Goal: Task Accomplishment & Management: Manage account settings

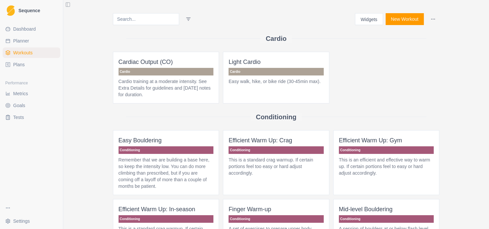
click at [24, 97] on link "Metrics" at bounding box center [32, 93] width 58 height 11
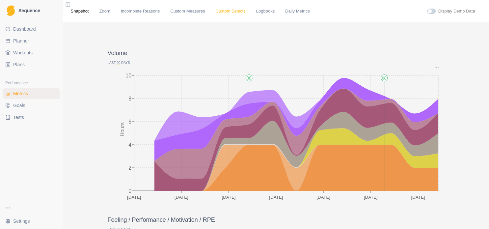
click at [222, 13] on link "Custom Selects" at bounding box center [230, 11] width 30 height 7
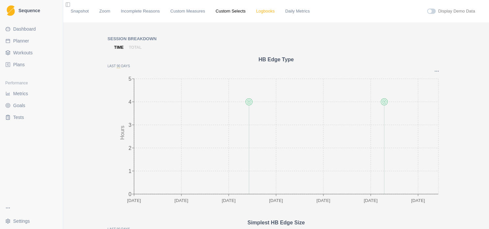
click at [256, 10] on link "Logbooks" at bounding box center [265, 11] width 18 height 7
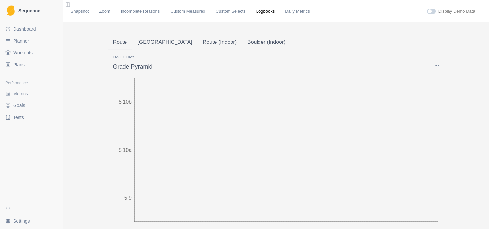
click at [113, 44] on button "Route" at bounding box center [120, 43] width 25 height 14
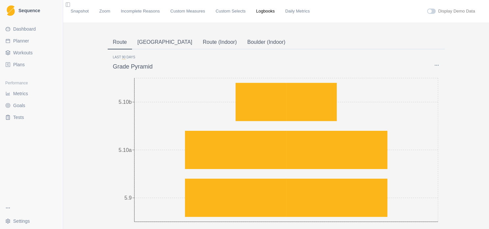
click at [197, 42] on button "Route (Indoor)" at bounding box center [219, 43] width 44 height 14
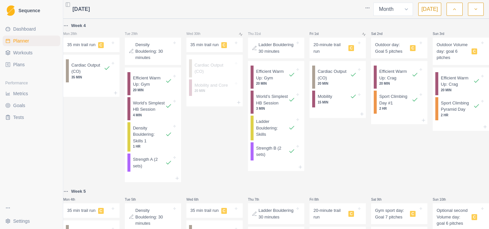
select select "month"
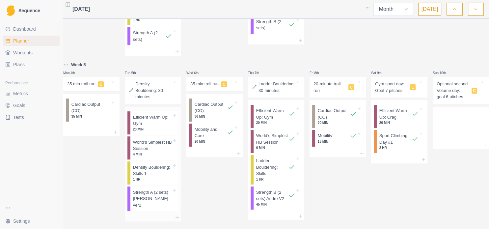
scroll to position [142, 0]
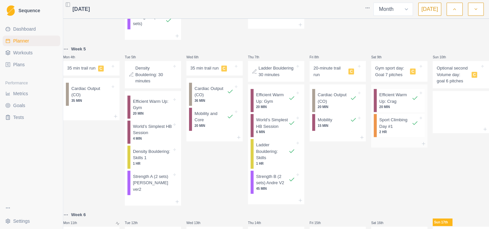
click at [390, 134] on p "2 HR" at bounding box center [398, 131] width 39 height 5
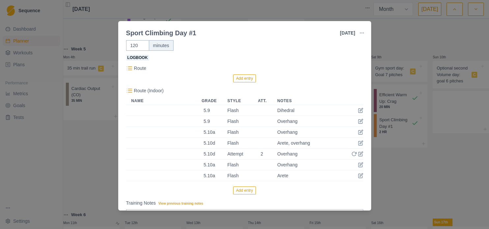
scroll to position [71, 0]
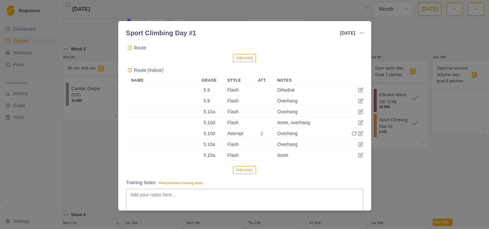
click at [186, 82] on th "Name" at bounding box center [161, 80] width 70 height 8
click at [297, 10] on div "Sport Climbing Day #1 9 Aug 2025 Link To Goal View Workout Metrics Edit Origina…" at bounding box center [244, 114] width 489 height 229
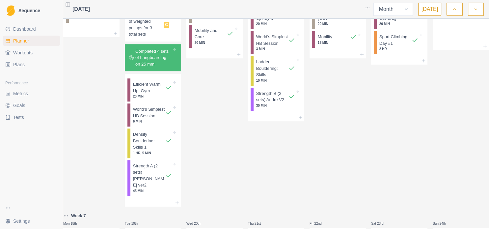
scroll to position [426, 0]
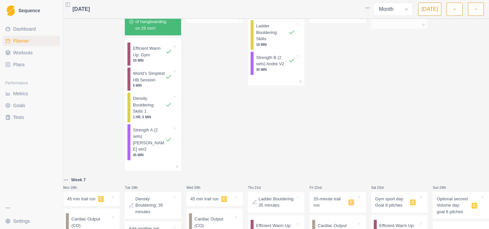
click at [398, 11] on p "Sport Climbing Day #1" at bounding box center [395, 4] width 32 height 13
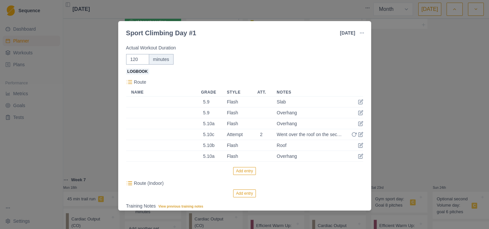
scroll to position [37, 0]
click at [251, 195] on button "Add entry" at bounding box center [244, 193] width 23 height 8
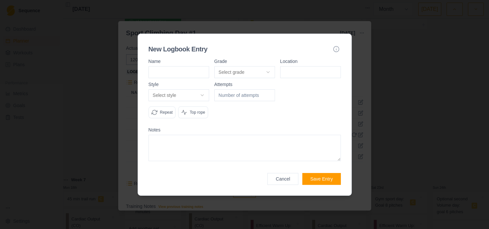
click at [290, 181] on button "Cancel" at bounding box center [282, 179] width 31 height 12
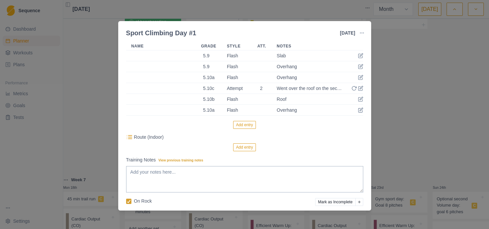
scroll to position [108, 0]
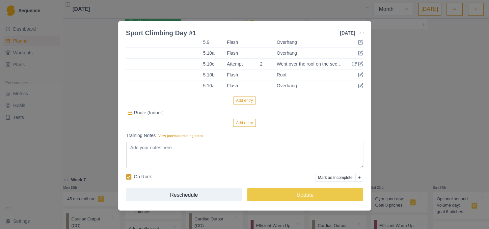
click at [236, 122] on button "Add entry" at bounding box center [244, 123] width 23 height 8
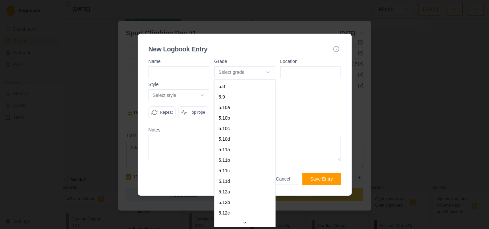
click at [242, 70] on body "Sequence Dashboard Planner Workouts Plans Performance Metrics Goals Tests Setti…" at bounding box center [244, 114] width 489 height 229
select select "a6710177-d529-4de8-9daa-fd2de67eba40"
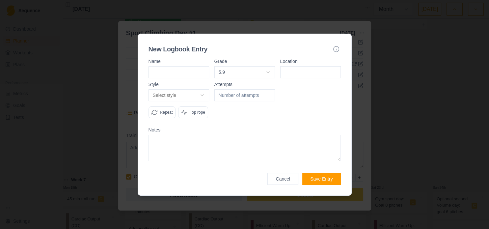
click at [286, 77] on input at bounding box center [310, 72] width 61 height 12
type input "[GEOGRAPHIC_DATA]"
click at [198, 93] on body "Sequence Dashboard Planner Workouts Plans Performance Metrics Goals Tests Setti…" at bounding box center [244, 114] width 489 height 229
select select "flash"
click at [219, 142] on textarea at bounding box center [244, 148] width 192 height 26
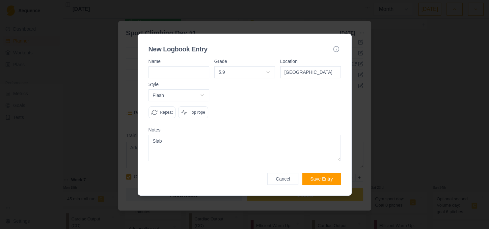
type textarea "Slab"
click at [334, 181] on button "Save Entry" at bounding box center [321, 179] width 38 height 12
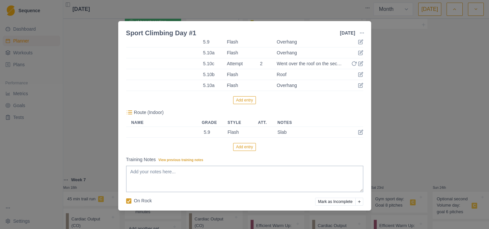
click at [247, 145] on button "Add entry" at bounding box center [244, 147] width 23 height 8
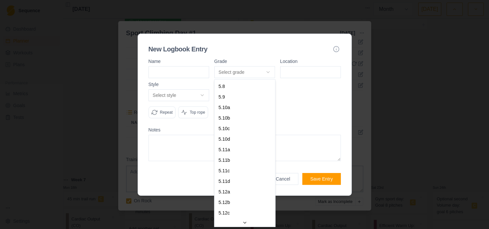
click at [256, 71] on body "Sequence Dashboard Planner Workouts Plans Performance Metrics Goals Tests Setti…" at bounding box center [244, 114] width 489 height 229
select select "a6710177-d529-4de8-9daa-fd2de67eba40"
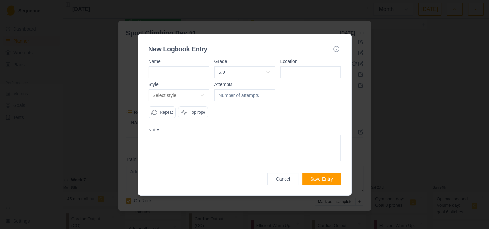
click at [295, 77] on input at bounding box center [310, 72] width 61 height 12
type input "[GEOGRAPHIC_DATA]"
click at [194, 101] on div "Select style Onsight Flash Redpoint Attempt Work Repeat Top rope" at bounding box center [178, 103] width 61 height 29
click at [195, 98] on body "Sequence Dashboard Planner Workouts Plans Performance Metrics Goals Tests Setti…" at bounding box center [244, 114] width 489 height 229
select select "flash"
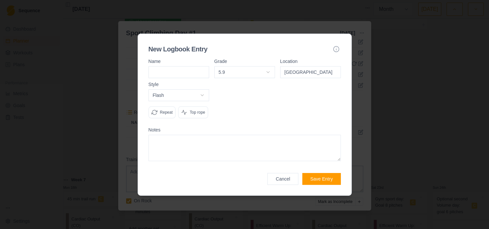
click at [211, 140] on textarea at bounding box center [244, 148] width 192 height 26
type textarea "Overhang"
click at [328, 182] on button "Save Entry" at bounding box center [321, 179] width 38 height 12
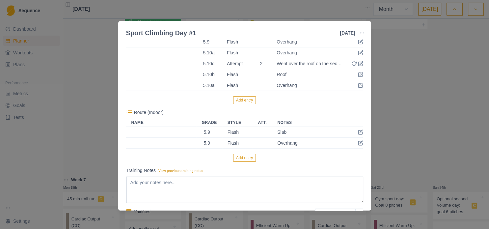
click at [249, 157] on button "Add entry" at bounding box center [244, 158] width 23 height 8
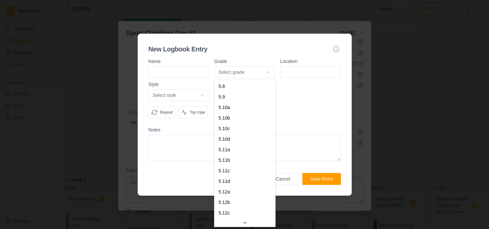
click at [257, 74] on body "Sequence Dashboard Planner Workouts Plans Performance Metrics Goals Tests Setti…" at bounding box center [244, 114] width 489 height 229
select select "841e9395-8ba2-4200-9142-a48731e75a15"
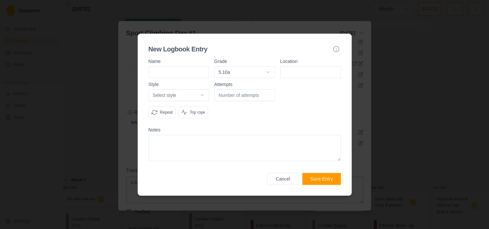
click at [295, 74] on input at bounding box center [310, 72] width 61 height 12
type input "[GEOGRAPHIC_DATA]"
click at [202, 96] on body "Sequence Dashboard Planner Workouts Plans Performance Metrics Goals Tests Setti…" at bounding box center [244, 114] width 489 height 229
select select "flash"
click at [211, 154] on textarea at bounding box center [244, 148] width 192 height 26
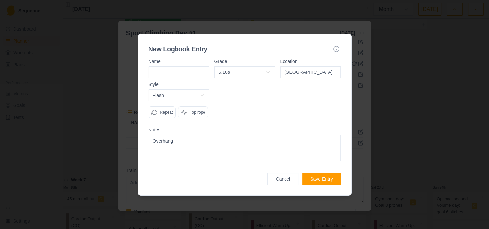
type textarea "Overhang"
click at [320, 181] on button "Save Entry" at bounding box center [321, 179] width 38 height 12
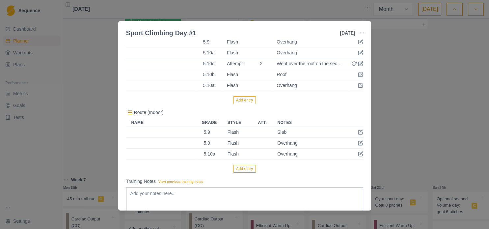
click at [246, 169] on button "Add entry" at bounding box center [244, 168] width 23 height 8
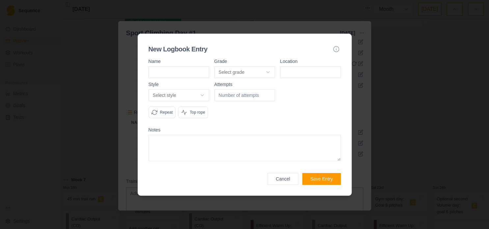
click at [260, 75] on body "Sequence Dashboard Planner Workouts Plans Performance Metrics Goals Tests Setti…" at bounding box center [244, 114] width 489 height 229
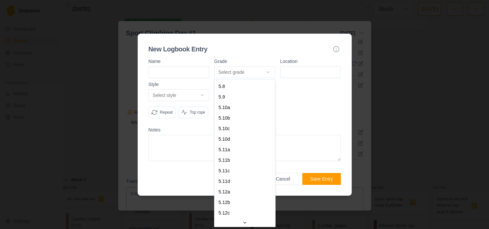
click at [253, 73] on button "Select grade" at bounding box center [244, 72] width 61 height 12
select select "9d36fb51-8d38-49c3-b5dc-7d7f42afbcfa"
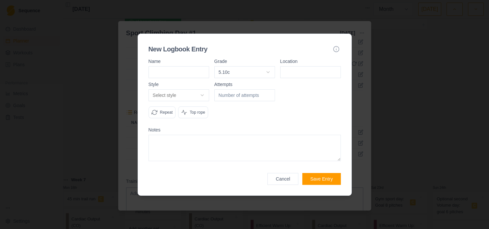
click at [294, 73] on input at bounding box center [310, 72] width 61 height 12
type input "[GEOGRAPHIC_DATA]"
click at [195, 98] on body "Sequence Dashboard Planner Workouts Plans Performance Metrics Goals Tests Setti…" at bounding box center [244, 114] width 489 height 229
select select "attempt"
click at [269, 94] on input "1" at bounding box center [244, 95] width 61 height 12
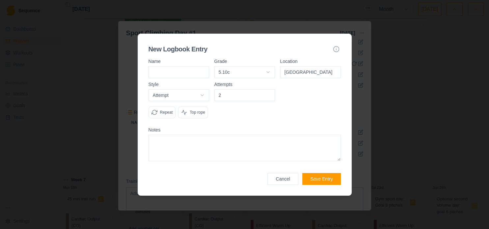
type input "2"
click at [269, 94] on input "2" at bounding box center [244, 95] width 61 height 12
click at [223, 144] on textarea at bounding box center [244, 148] width 192 height 26
paste textarea "Went over the roof on the second try. Too pumped to clip the last 2 draws."
type textarea "Went over the roof on the second try. Too pumped to clip the last 2 draws."
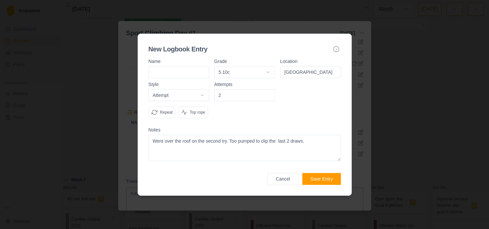
click at [316, 180] on button "Save Entry" at bounding box center [321, 179] width 38 height 12
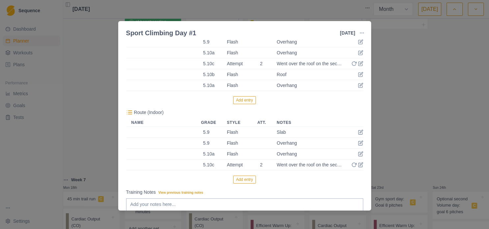
click at [247, 179] on button "Add entry" at bounding box center [244, 179] width 23 height 8
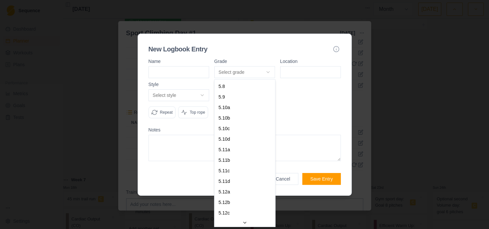
click at [261, 73] on body "Sequence Dashboard Planner Workouts Plans Performance Metrics Goals Tests Setti…" at bounding box center [244, 114] width 489 height 229
select select "23ce206a-86d7-4db7-8dae-053c7bb456b6"
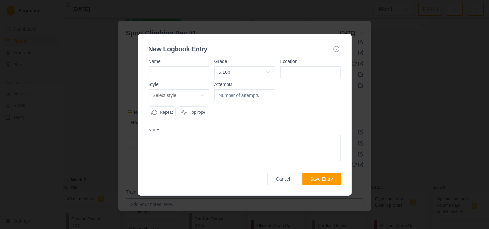
click at [295, 73] on input at bounding box center [310, 72] width 61 height 12
type input "[GEOGRAPHIC_DATA]"
click at [196, 93] on body "Sequence Dashboard Planner Workouts Plans Performance Metrics Goals Tests Setti…" at bounding box center [244, 114] width 489 height 229
select select "flash"
click at [190, 151] on textarea at bounding box center [244, 148] width 192 height 26
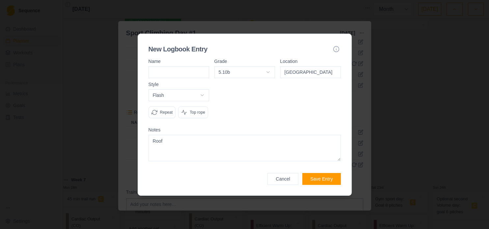
type textarea "Roof"
click at [310, 176] on button "Save Entry" at bounding box center [321, 179] width 38 height 12
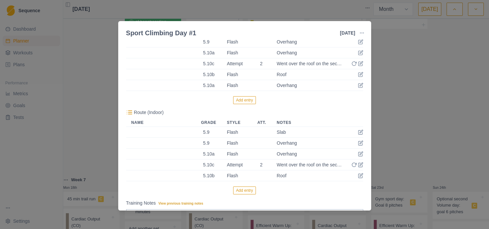
click at [239, 189] on button "Add entry" at bounding box center [244, 190] width 23 height 8
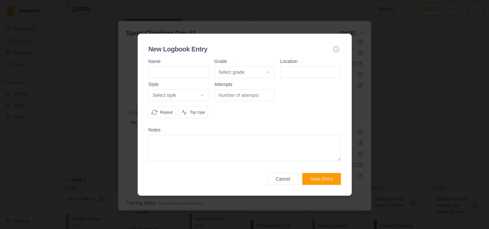
click at [252, 71] on body "Sequence Dashboard Planner Workouts Plans Performance Metrics Goals Tests Setti…" at bounding box center [244, 114] width 489 height 229
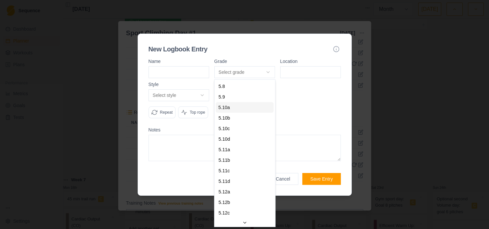
select select "841e9395-8ba2-4200-9142-a48731e75a15"
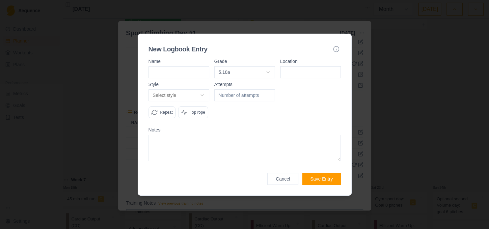
click at [317, 75] on input at bounding box center [310, 72] width 61 height 12
type input "[GEOGRAPHIC_DATA]"
click at [194, 97] on body "Sequence Dashboard Planner Workouts Plans Performance Metrics Goals Tests Setti…" at bounding box center [244, 114] width 489 height 229
select select "flash"
click at [244, 144] on textarea at bounding box center [244, 148] width 192 height 26
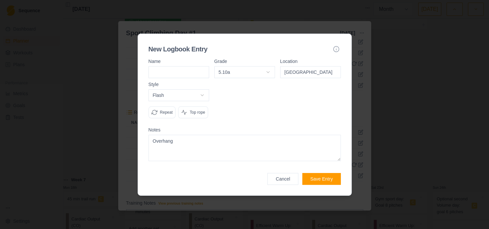
type textarea "Overhang"
click at [311, 176] on button "Save Entry" at bounding box center [321, 179] width 38 height 12
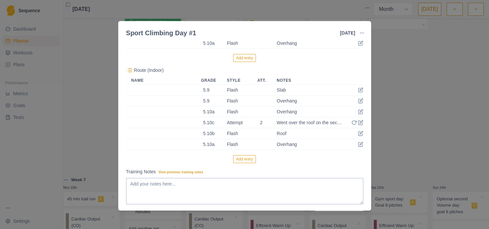
scroll to position [179, 0]
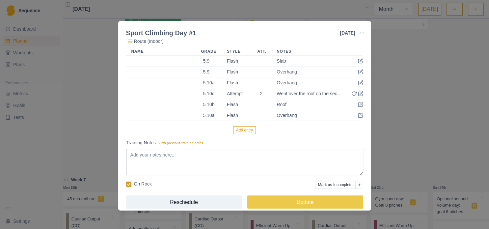
click at [249, 131] on button "Add entry" at bounding box center [244, 130] width 23 height 8
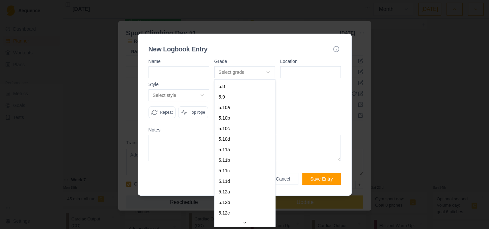
click at [268, 70] on body "Sequence Dashboard Planner Workouts Plans Performance Metrics Goals Tests Setti…" at bounding box center [244, 114] width 489 height 229
select select "841e9395-8ba2-4200-9142-a48731e75a15"
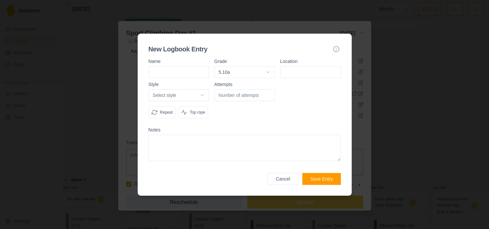
drag, startPoint x: 299, startPoint y: 65, endPoint x: 299, endPoint y: 69, distance: 3.6
click at [299, 65] on div "Location" at bounding box center [310, 68] width 61 height 19
click at [299, 69] on input at bounding box center [310, 72] width 61 height 12
type input "[GEOGRAPHIC_DATA]"
click at [188, 98] on body "Sequence Dashboard Planner Workouts Plans Performance Metrics Goals Tests Setti…" at bounding box center [244, 114] width 489 height 229
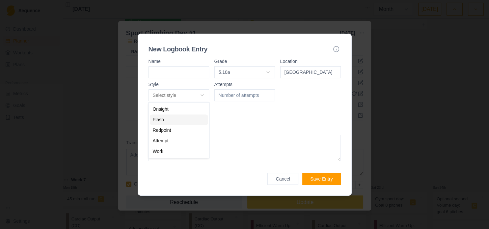
select select "flash"
click at [189, 142] on textarea at bounding box center [244, 148] width 192 height 26
type textarea "F"
type textarea "Vertical"
click at [322, 182] on button "Save Entry" at bounding box center [321, 179] width 38 height 12
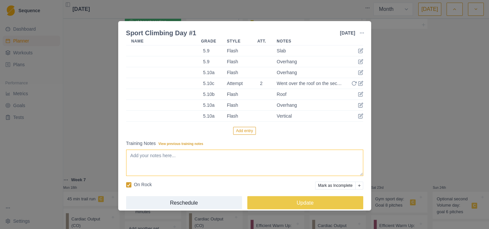
scroll to position [196, 0]
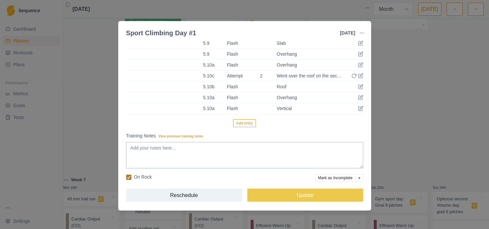
click at [127, 175] on icon at bounding box center [129, 176] width 4 height 3
click at [126, 177] on input "On Rock" at bounding box center [126, 177] width 0 height 0
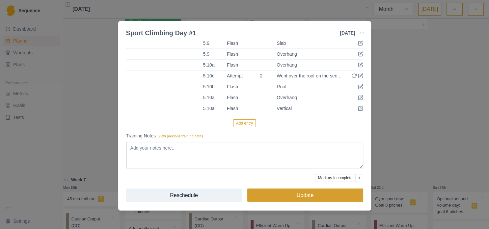
click at [288, 193] on button "Update" at bounding box center [305, 194] width 116 height 13
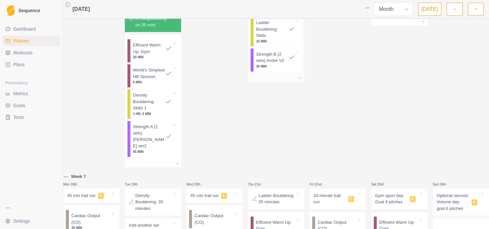
scroll to position [426, 0]
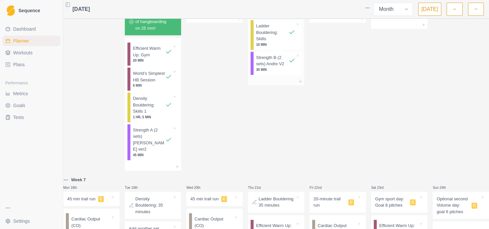
click at [278, 72] on p "30 MIN" at bounding box center [275, 69] width 39 height 5
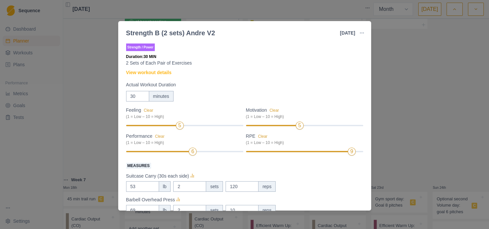
click at [429, 110] on div "Strength B (2 sets) Andre V2 14 Aug 2025 Link To Goal View Workout Metrics Edit…" at bounding box center [244, 114] width 489 height 229
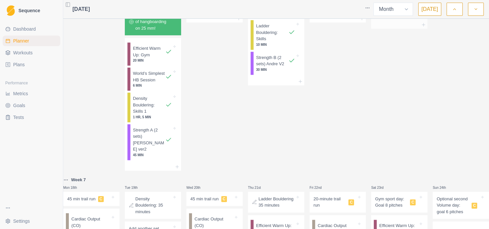
click at [390, 11] on p "Sport Climbing Day #1" at bounding box center [395, 4] width 32 height 13
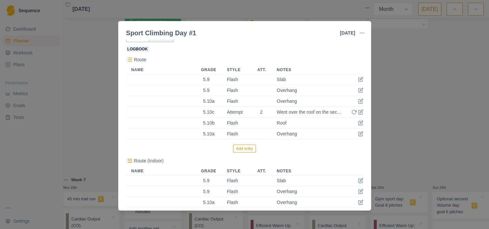
scroll to position [54, 0]
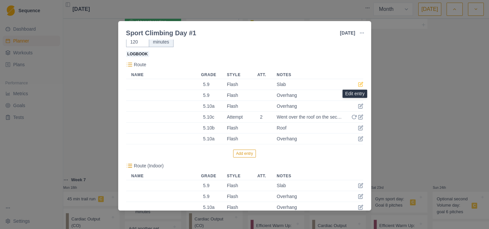
click at [359, 85] on icon at bounding box center [360, 83] width 3 height 3
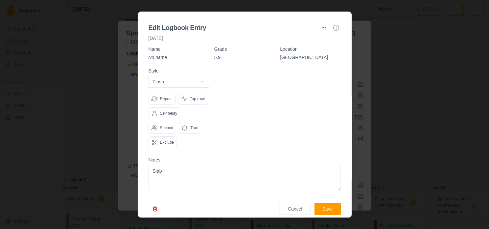
scroll to position [22, 0]
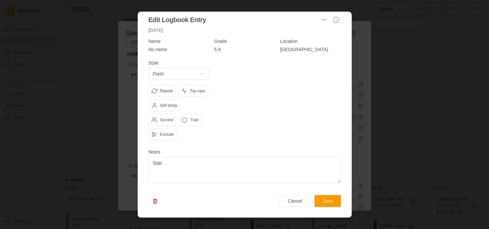
click at [155, 200] on button "button" at bounding box center [154, 201] width 13 height 12
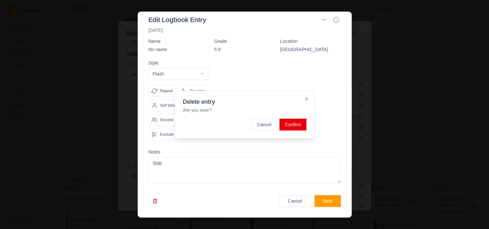
click at [297, 122] on button "Confirm" at bounding box center [292, 124] width 27 height 12
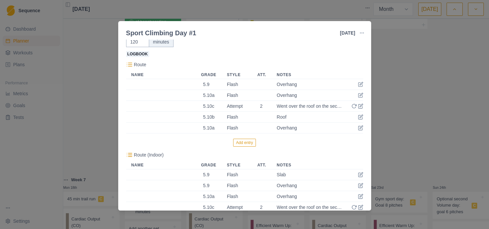
scroll to position [54, 0]
click at [358, 86] on icon at bounding box center [360, 84] width 5 height 5
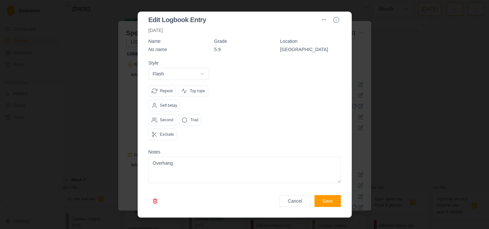
scroll to position [22, 0]
click at [156, 203] on button "button" at bounding box center [154, 201] width 13 height 12
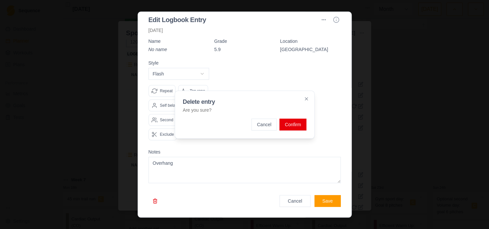
click at [299, 123] on button "Confirm" at bounding box center [292, 124] width 27 height 12
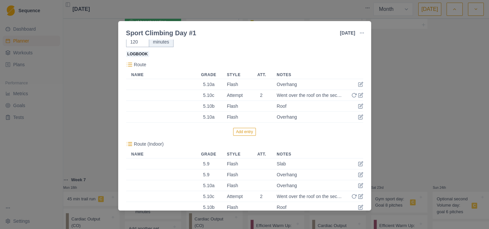
scroll to position [54, 0]
click at [358, 85] on icon at bounding box center [360, 84] width 5 height 5
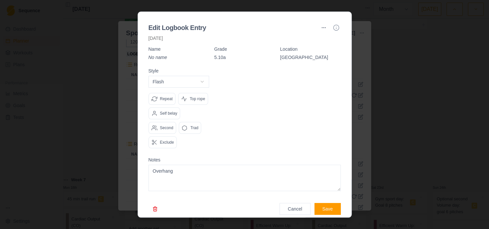
scroll to position [22, 0]
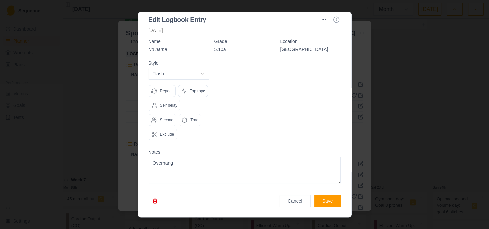
click at [150, 203] on button "button" at bounding box center [154, 201] width 13 height 12
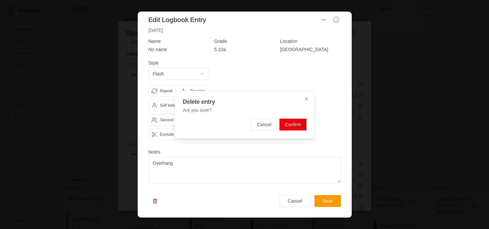
click at [294, 126] on button "Confirm" at bounding box center [292, 124] width 27 height 12
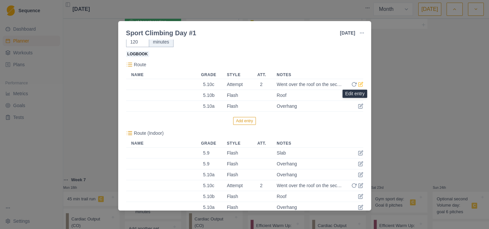
click at [358, 84] on icon at bounding box center [360, 84] width 5 height 5
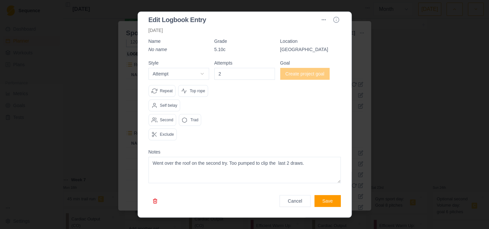
scroll to position [22, 0]
click at [157, 202] on button "button" at bounding box center [154, 201] width 13 height 12
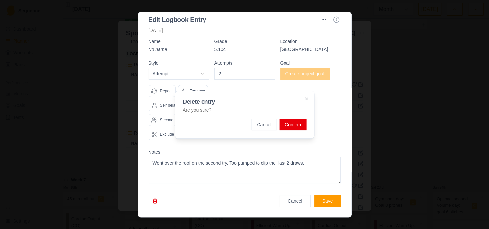
click at [291, 125] on button "Confirm" at bounding box center [292, 124] width 27 height 12
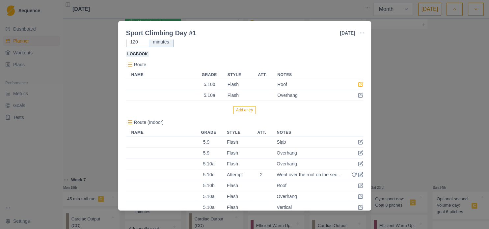
click at [358, 86] on icon at bounding box center [360, 84] width 5 height 5
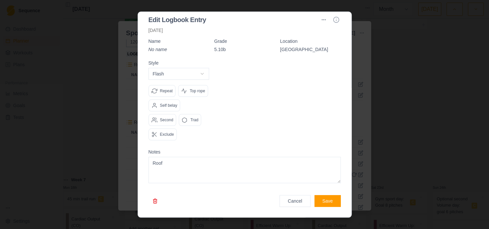
scroll to position [22, 0]
click at [157, 202] on button "button" at bounding box center [154, 201] width 13 height 12
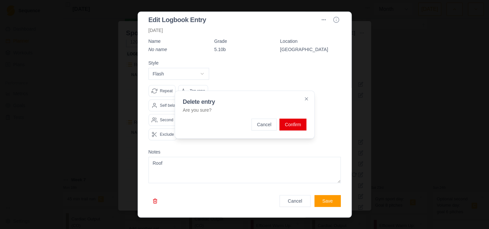
click at [297, 127] on button "Confirm" at bounding box center [292, 124] width 27 height 12
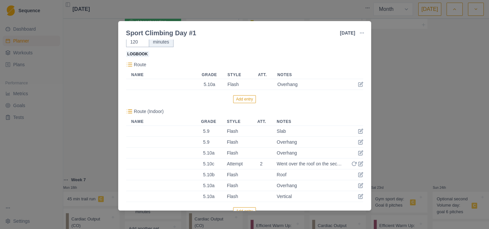
scroll to position [54, 0]
click at [359, 85] on icon at bounding box center [360, 83] width 3 height 3
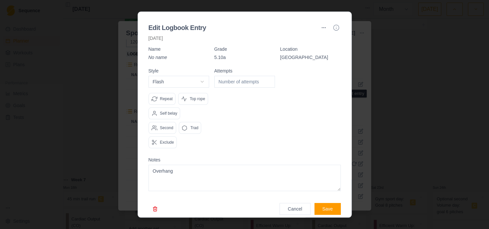
scroll to position [0, 0]
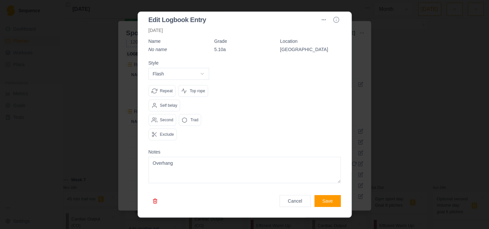
click at [151, 203] on button "button" at bounding box center [154, 201] width 13 height 12
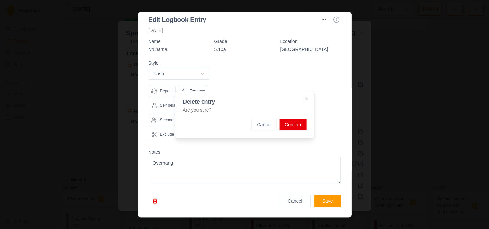
click at [293, 126] on button "Confirm" at bounding box center [292, 124] width 27 height 12
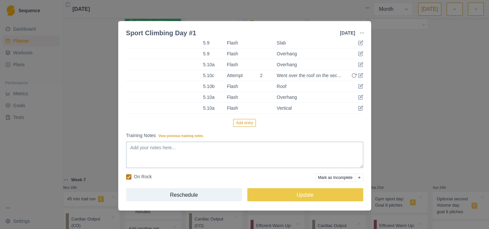
click at [129, 178] on icon at bounding box center [129, 176] width 4 height 3
click at [126, 177] on input "On Rock" at bounding box center [126, 176] width 0 height 0
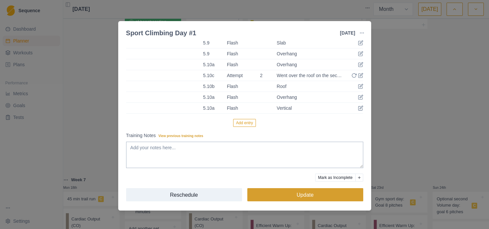
click at [297, 195] on button "Update" at bounding box center [305, 194] width 116 height 13
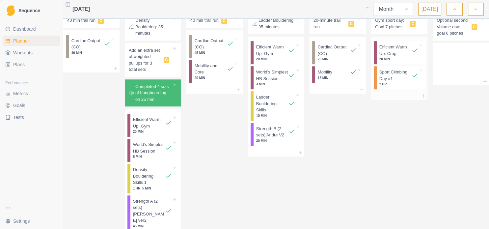
click at [395, 82] on p "Sport Climbing Day #1" at bounding box center [395, 75] width 32 height 13
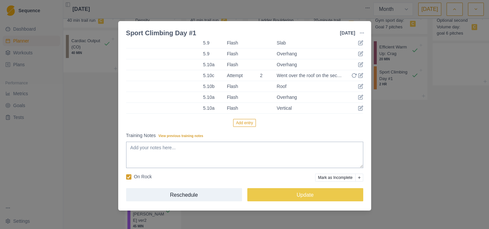
click at [132, 177] on label "On Rock" at bounding box center [139, 176] width 26 height 7
click at [126, 177] on input "On Rock" at bounding box center [126, 176] width 0 height 0
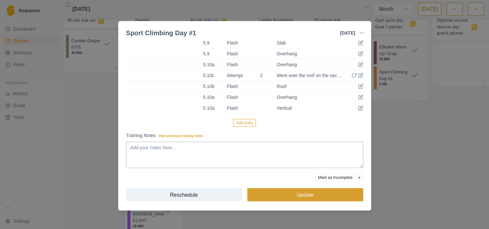
click at [252, 200] on button "Update" at bounding box center [305, 194] width 116 height 13
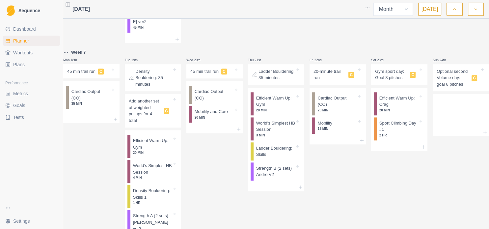
scroll to position [483, 0]
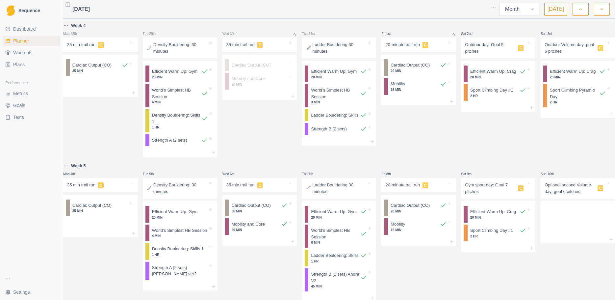
select select "month"
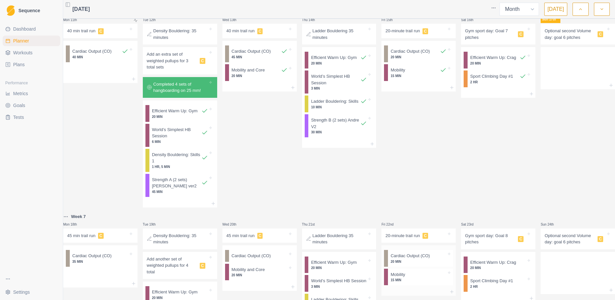
scroll to position [276, 0]
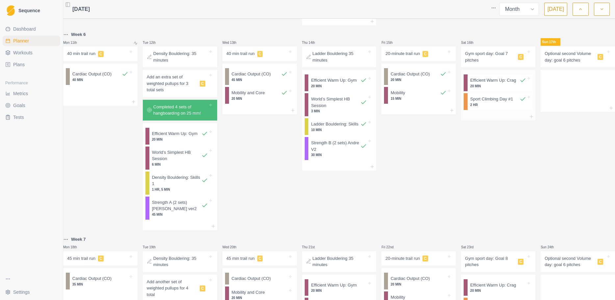
click at [472, 102] on p "Sport Climbing Day #1" at bounding box center [491, 99] width 43 height 7
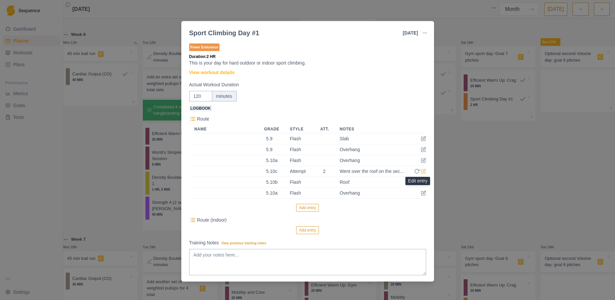
click at [421, 172] on icon at bounding box center [423, 170] width 5 height 5
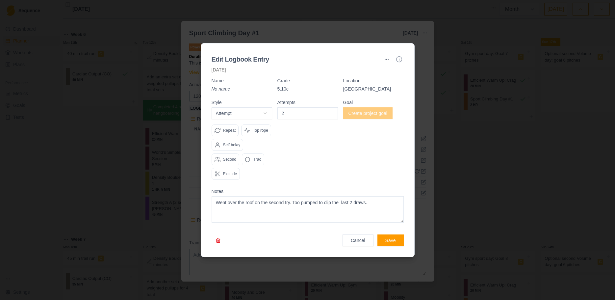
drag, startPoint x: 382, startPoint y: 203, endPoint x: 206, endPoint y: 207, distance: 176.4
click at [212, 207] on textarea "Went over the roof on the second try. Too pumped to clip the last 2 draws." at bounding box center [308, 209] width 192 height 26
click at [352, 237] on button "Cancel" at bounding box center [357, 240] width 31 height 12
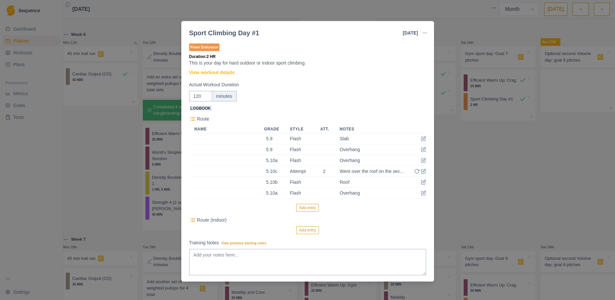
click at [522, 179] on div "Sport Climbing Day #1 16 Aug 2025 Link To Goal View Workout Metrics Edit Origin…" at bounding box center [307, 150] width 615 height 300
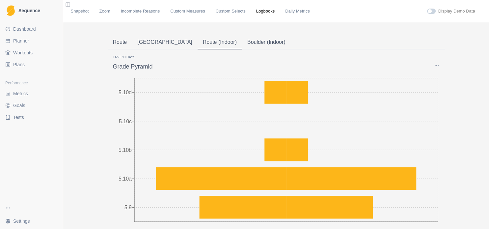
click at [433, 64] on button "Options" at bounding box center [436, 65] width 6 height 5
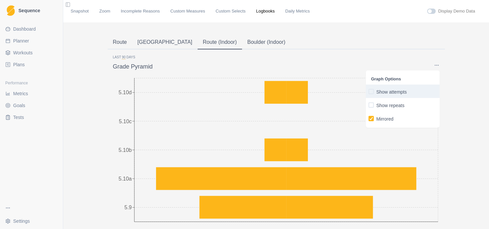
click at [392, 89] on p "Show attempts" at bounding box center [391, 91] width 31 height 7
click at [368, 91] on input "Show attempts" at bounding box center [368, 91] width 0 height 0
checkbox input "true"
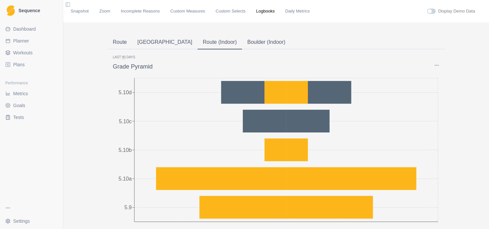
click at [121, 43] on button "Route" at bounding box center [120, 43] width 25 height 14
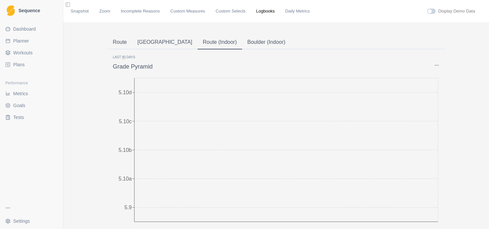
click at [197, 42] on button "Route (Indoor)" at bounding box center [219, 43] width 44 height 14
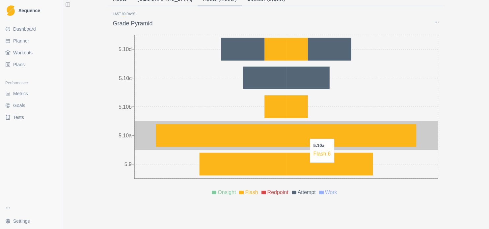
scroll to position [71, 0]
